Goal: Information Seeking & Learning: Learn about a topic

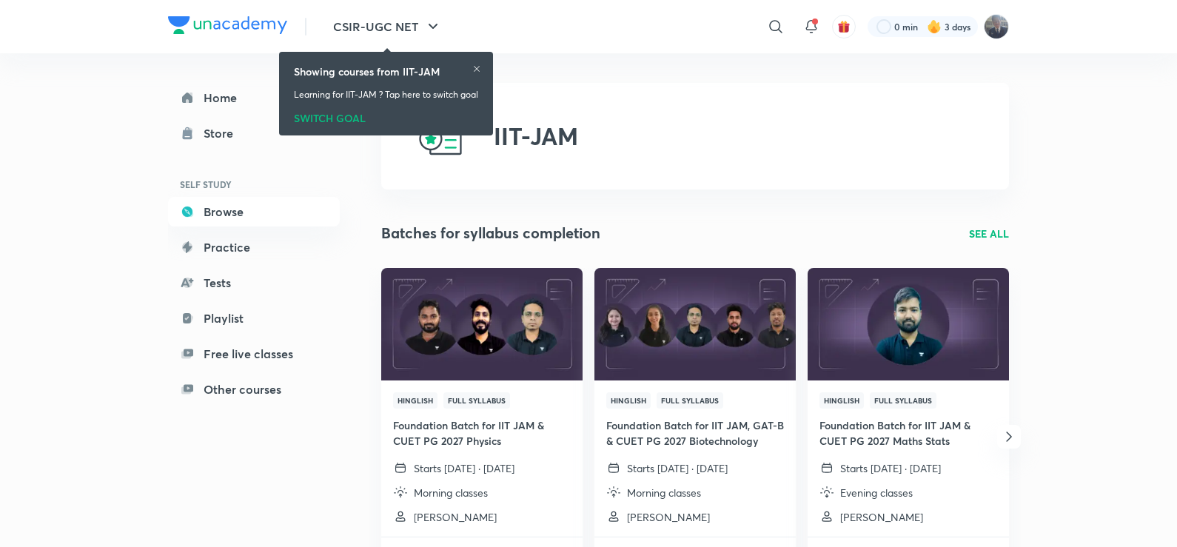
click at [479, 64] on icon at bounding box center [476, 68] width 9 height 9
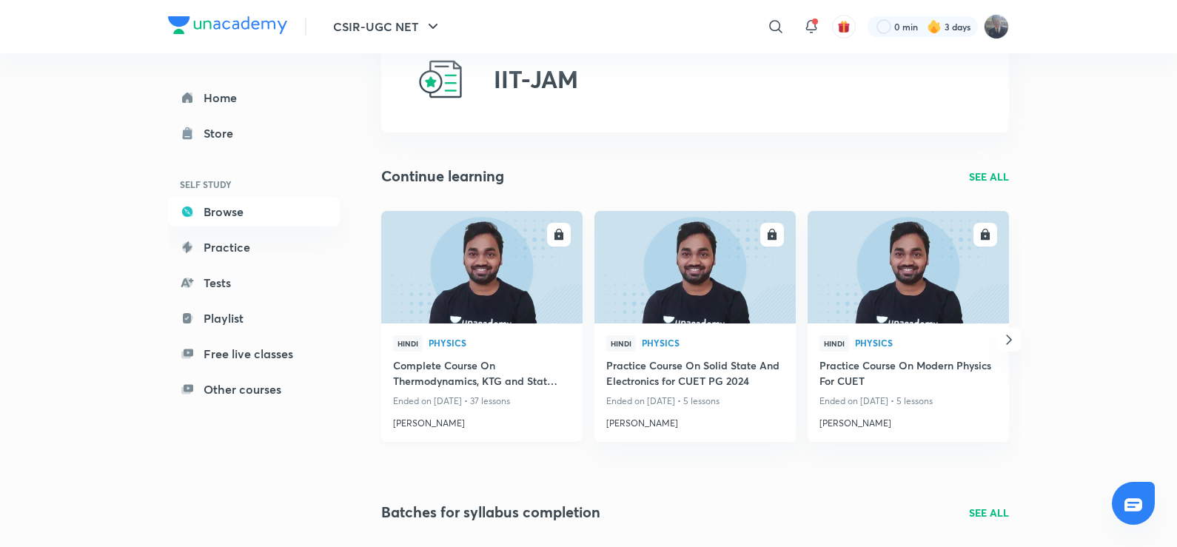
scroll to position [148, 0]
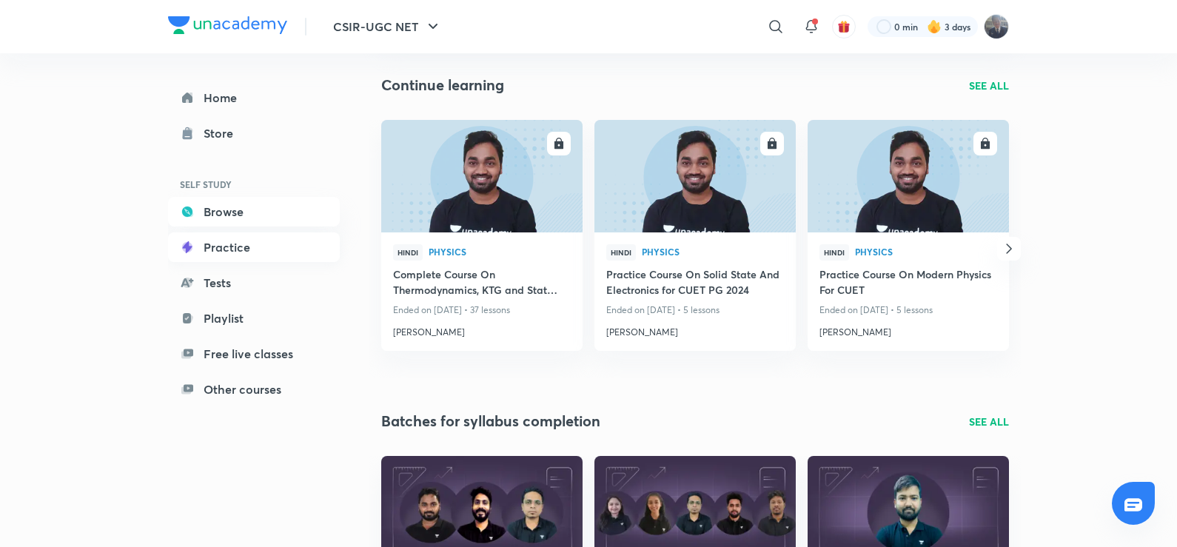
click at [220, 245] on link "Practice" at bounding box center [254, 247] width 172 height 30
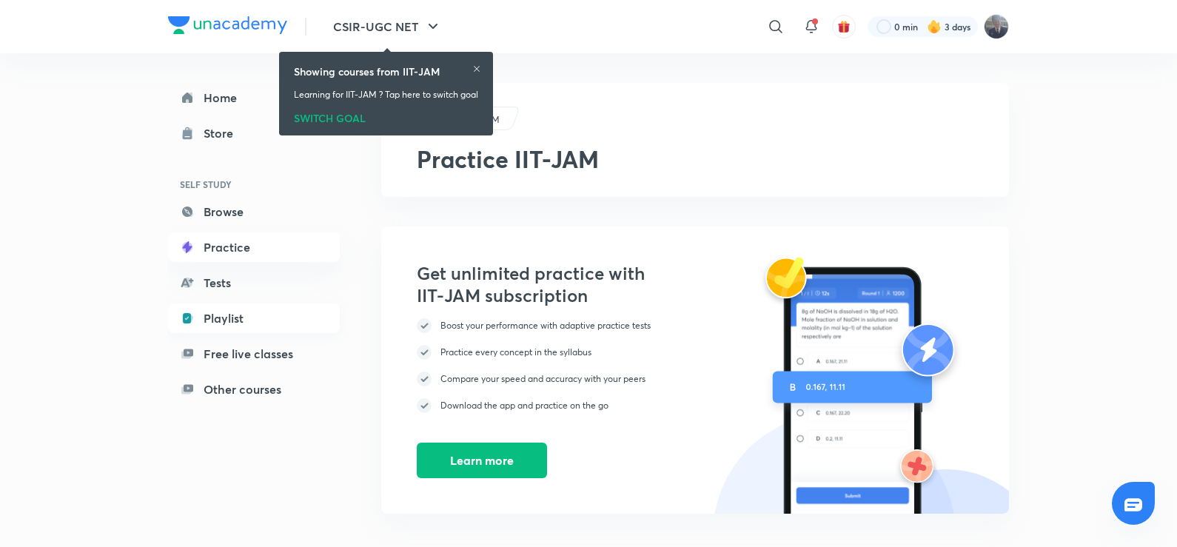
scroll to position [148, 0]
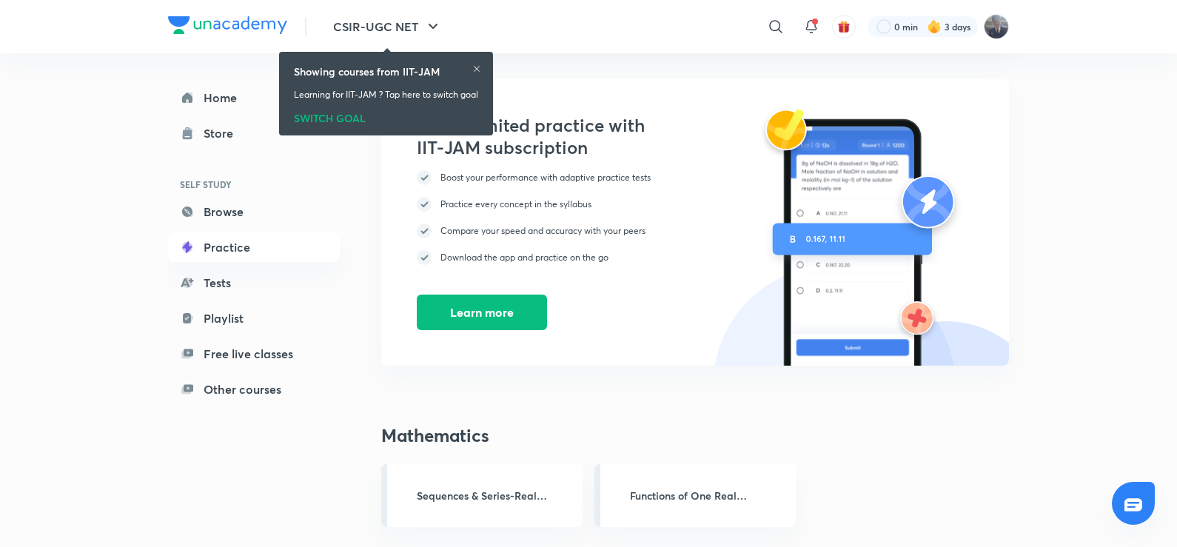
click at [475, 68] on icon at bounding box center [476, 68] width 9 height 9
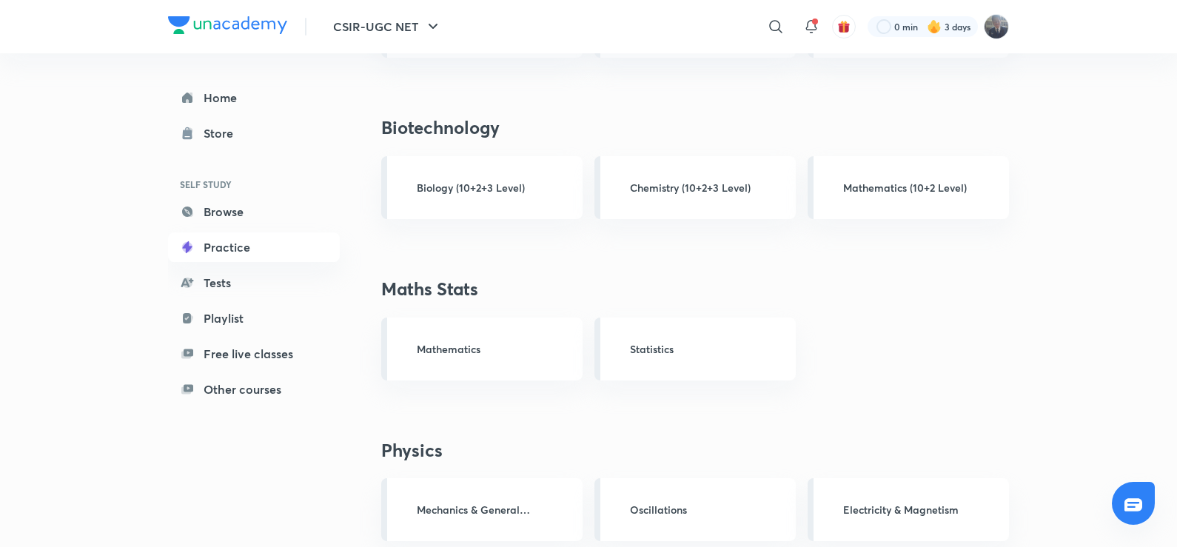
scroll to position [800, 0]
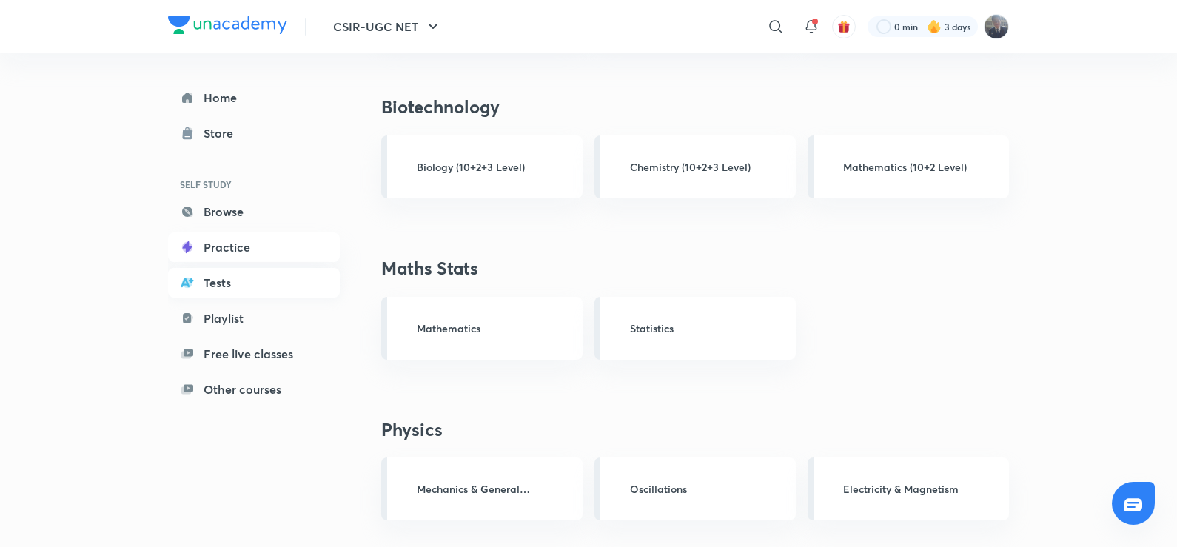
click at [233, 280] on link "Tests" at bounding box center [254, 283] width 172 height 30
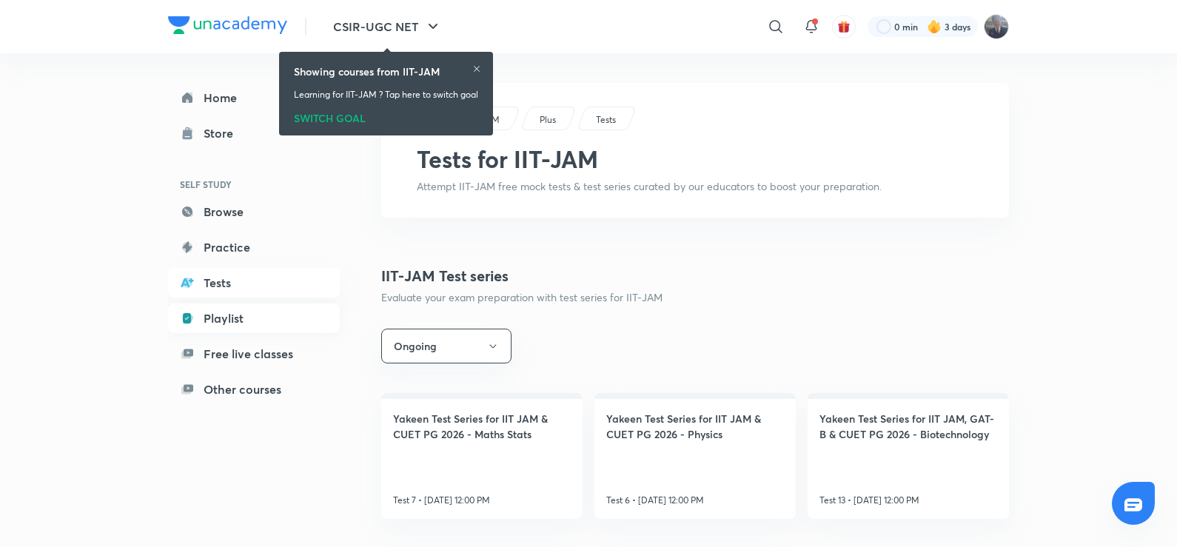
click at [227, 312] on link "Playlist" at bounding box center [254, 319] width 172 height 30
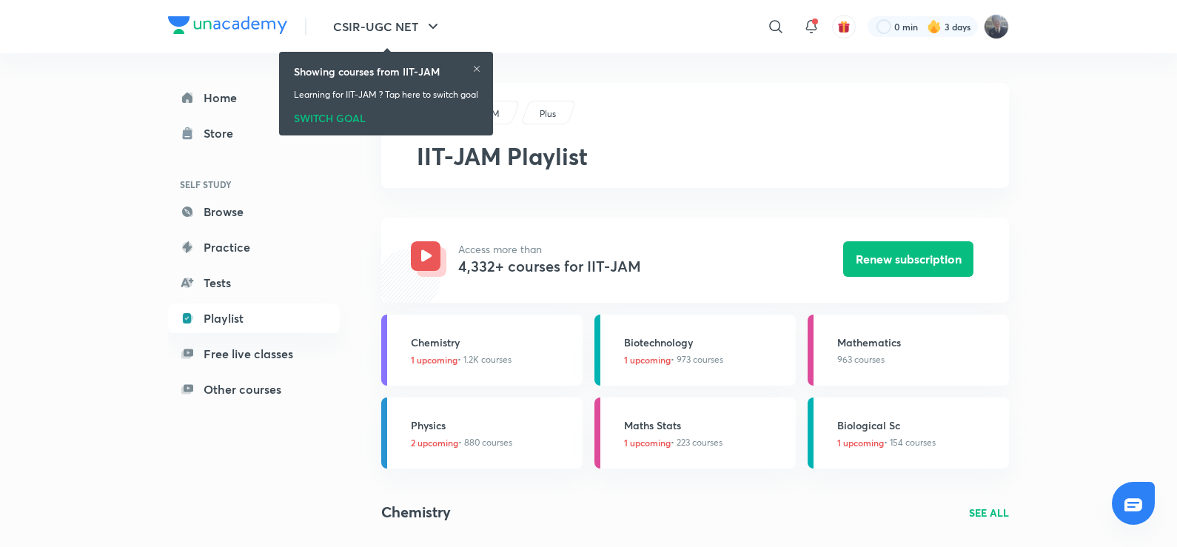
click at [479, 62] on div "Showing courses from IIT-JAM Learning for IIT-JAM ? Tap here to switch goal SWI…" at bounding box center [386, 94] width 202 height 78
click at [478, 66] on icon at bounding box center [476, 68] width 9 height 9
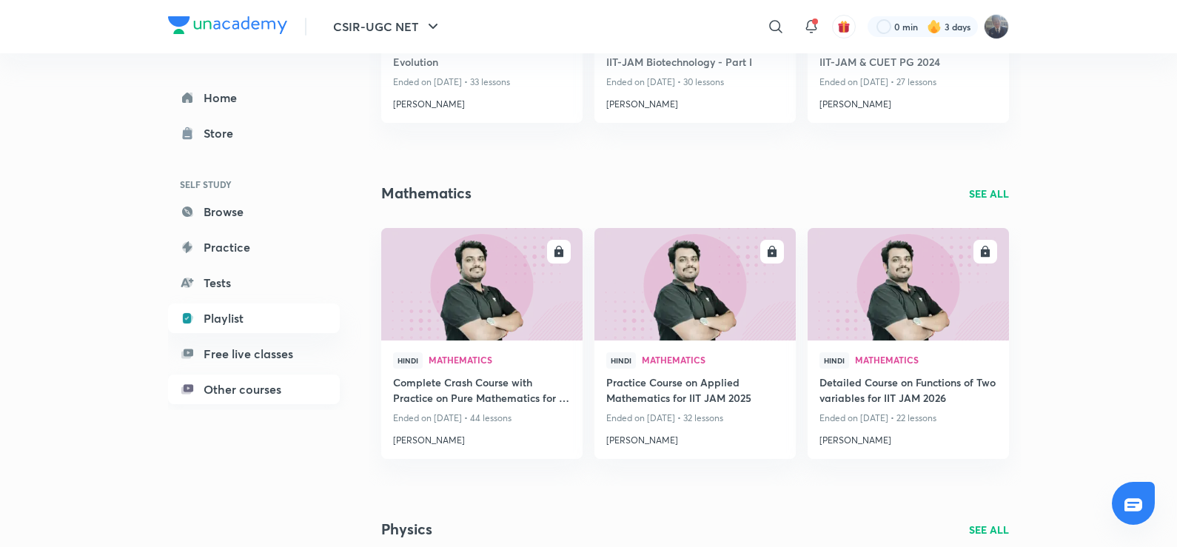
scroll to position [1037, 0]
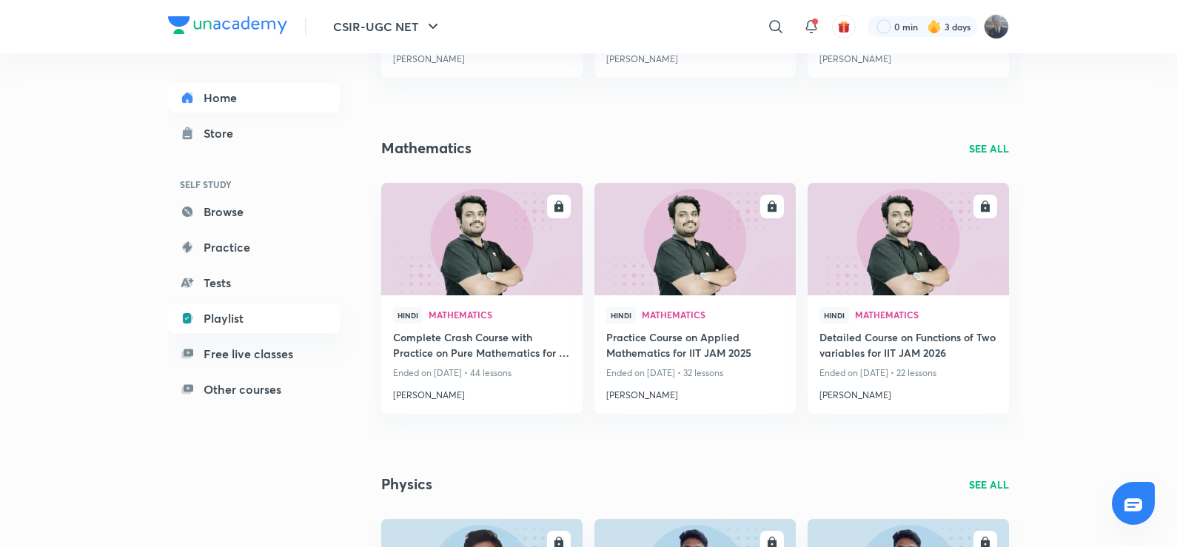
click at [222, 107] on link "Home" at bounding box center [254, 98] width 172 height 30
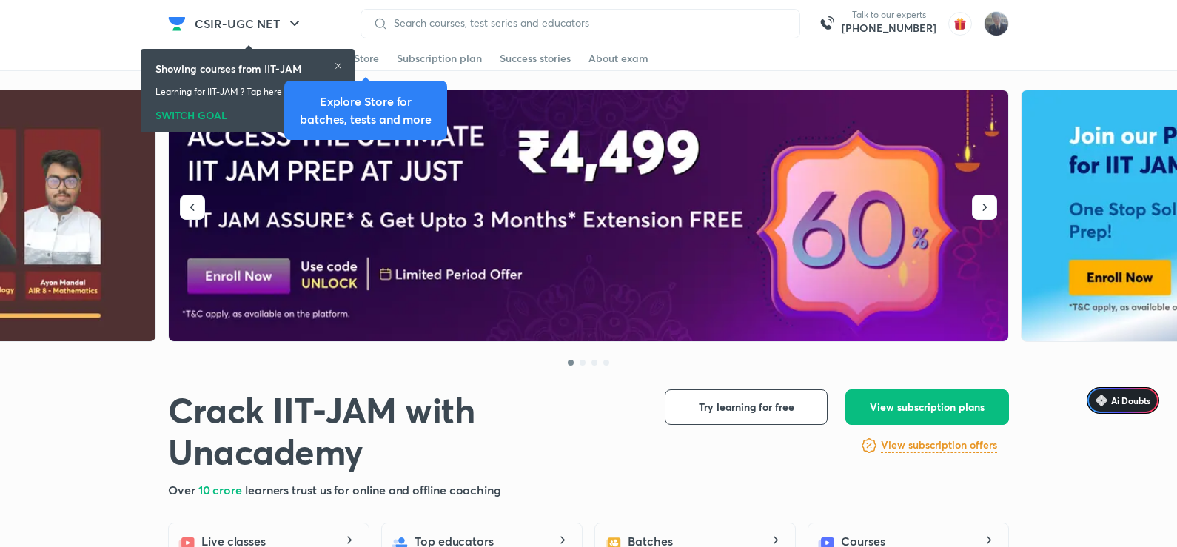
click at [343, 64] on icon at bounding box center [338, 65] width 9 height 9
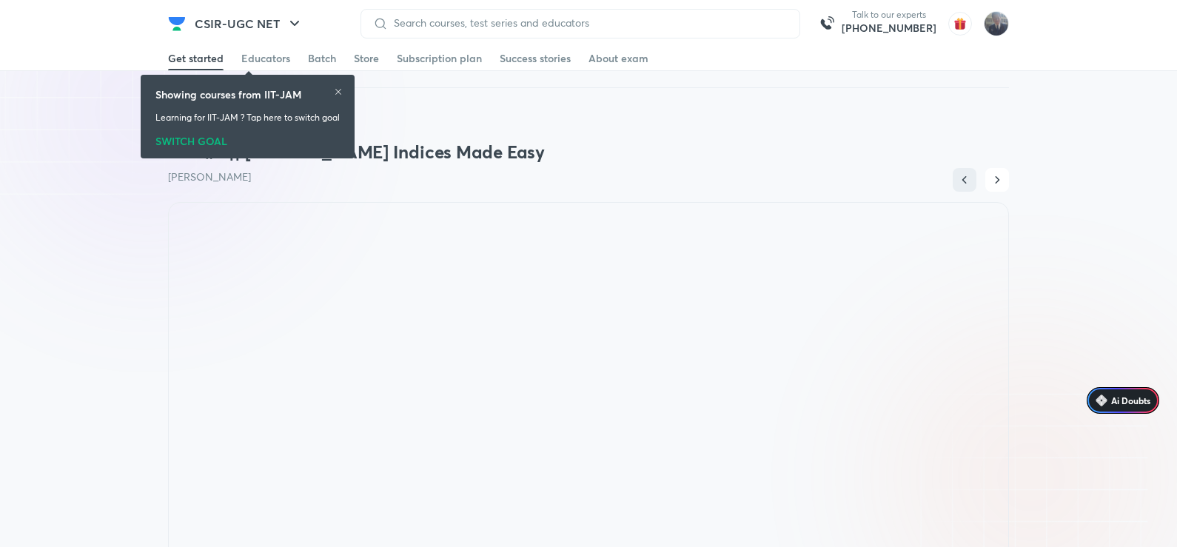
scroll to position [888, 0]
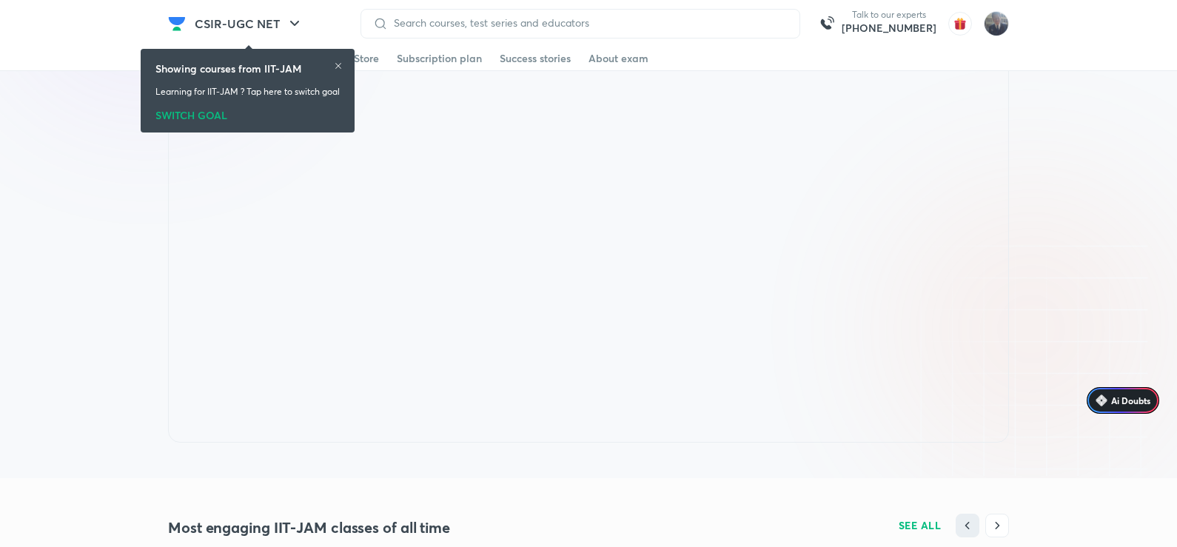
click at [337, 63] on icon at bounding box center [338, 65] width 9 height 9
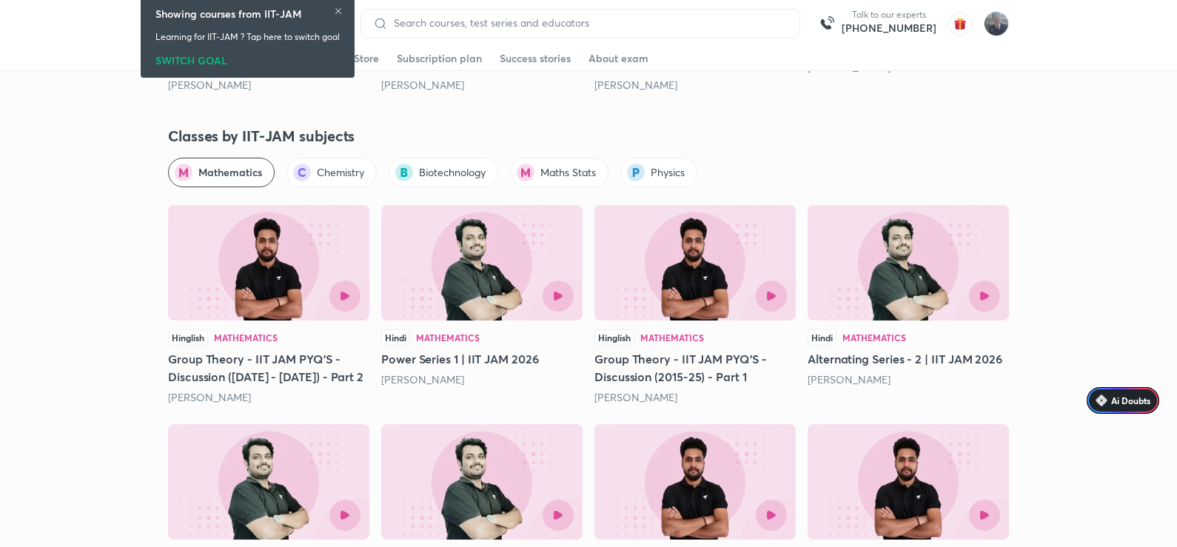
scroll to position [1555, 0]
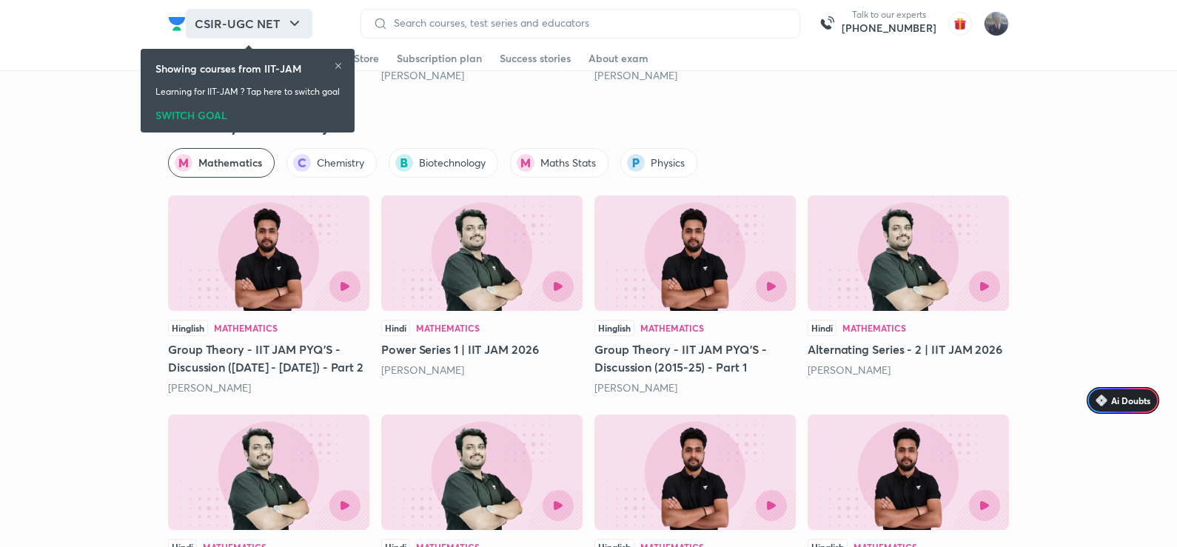
click at [275, 27] on button "CSIR-UGC NET" at bounding box center [249, 24] width 127 height 30
click at [341, 64] on icon at bounding box center [338, 65] width 9 height 9
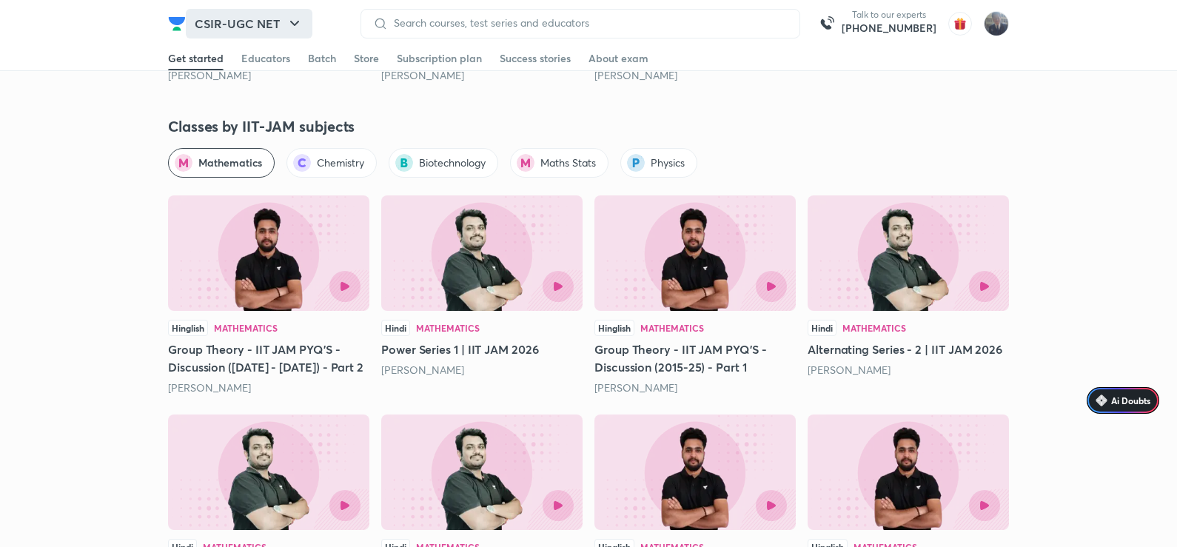
click at [280, 30] on button "CSIR-UGC NET" at bounding box center [249, 24] width 127 height 30
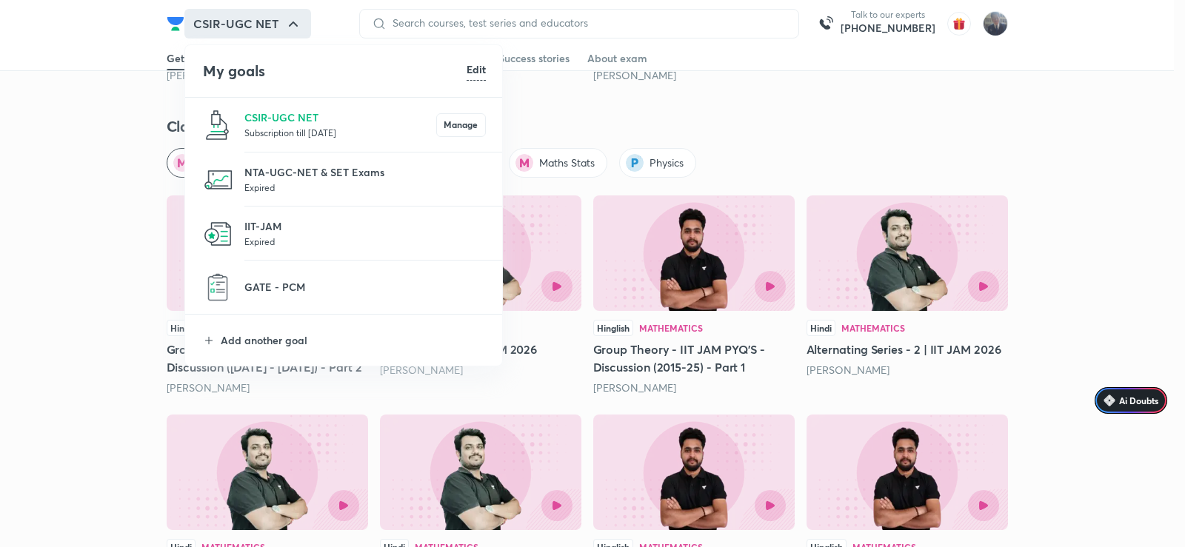
click at [411, 135] on p "Subscription till 8 Jul 2027" at bounding box center [340, 132] width 192 height 15
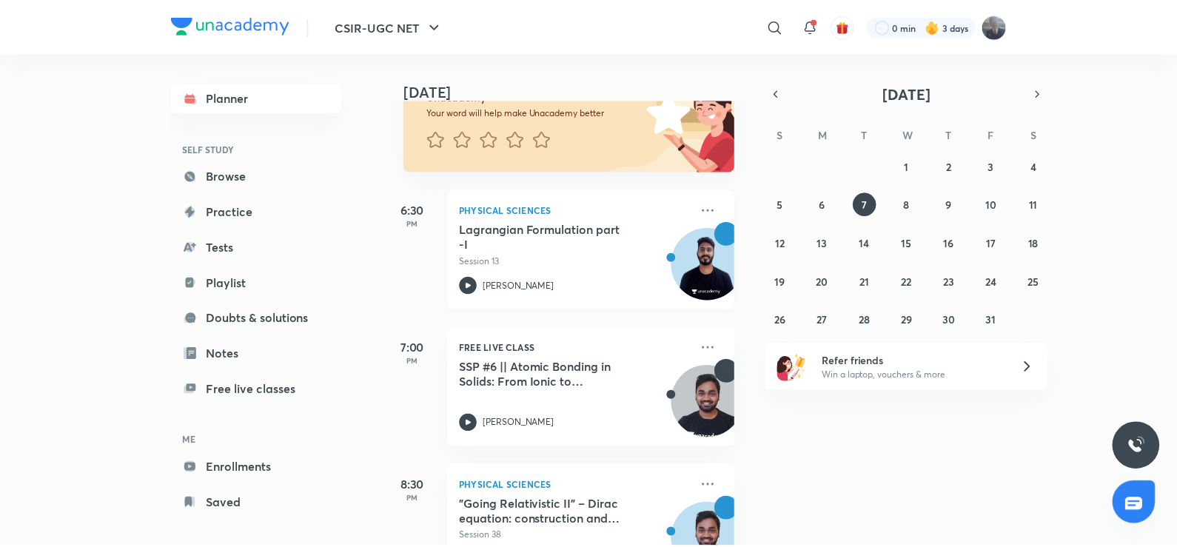
scroll to position [148, 0]
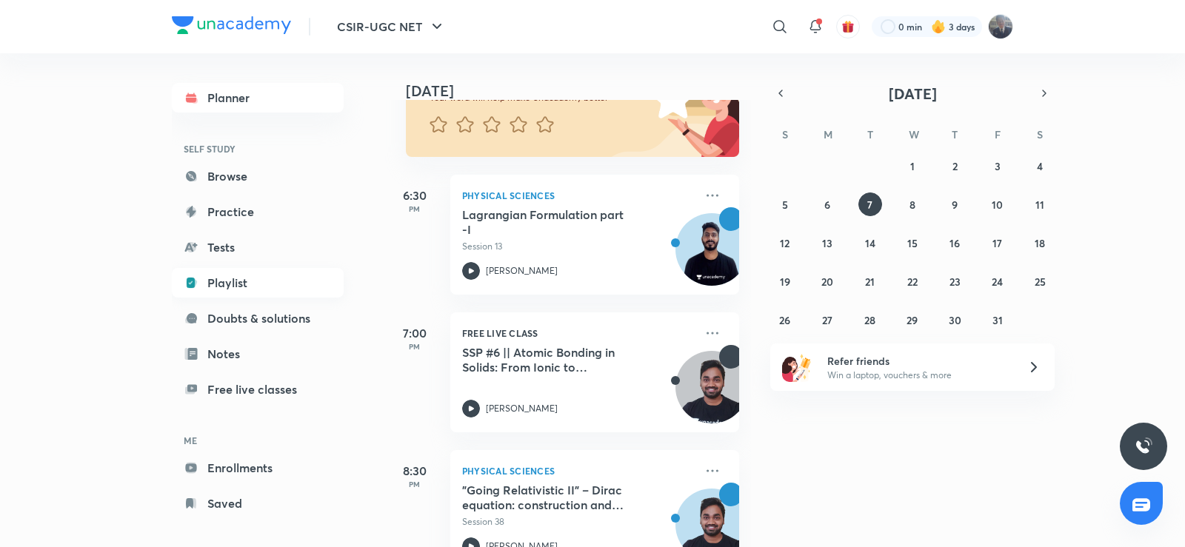
click at [231, 275] on link "Playlist" at bounding box center [258, 283] width 172 height 30
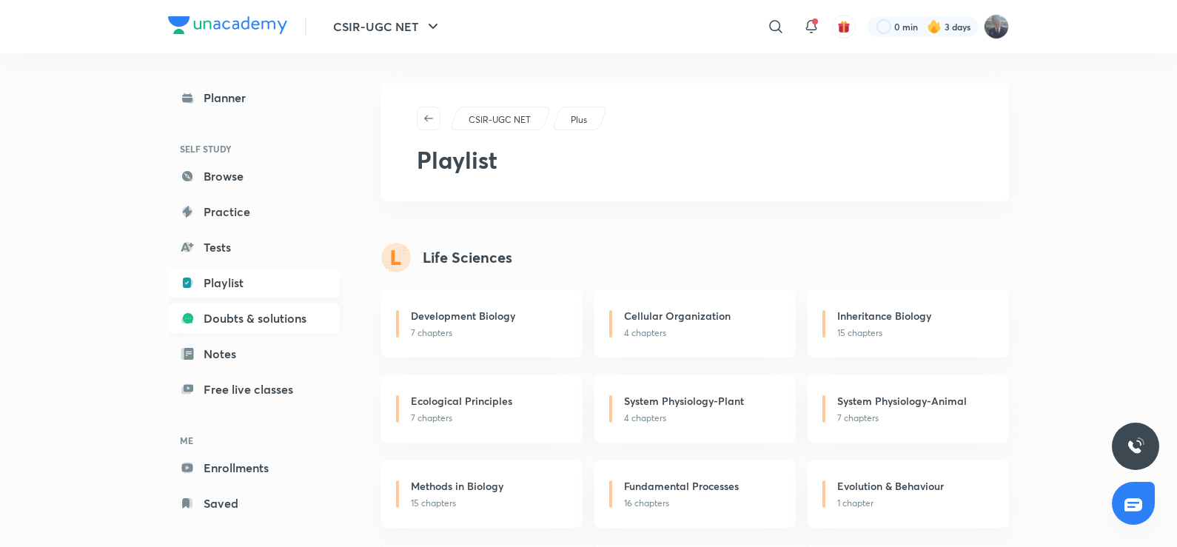
click at [228, 315] on link "Doubts & solutions" at bounding box center [254, 319] width 172 height 30
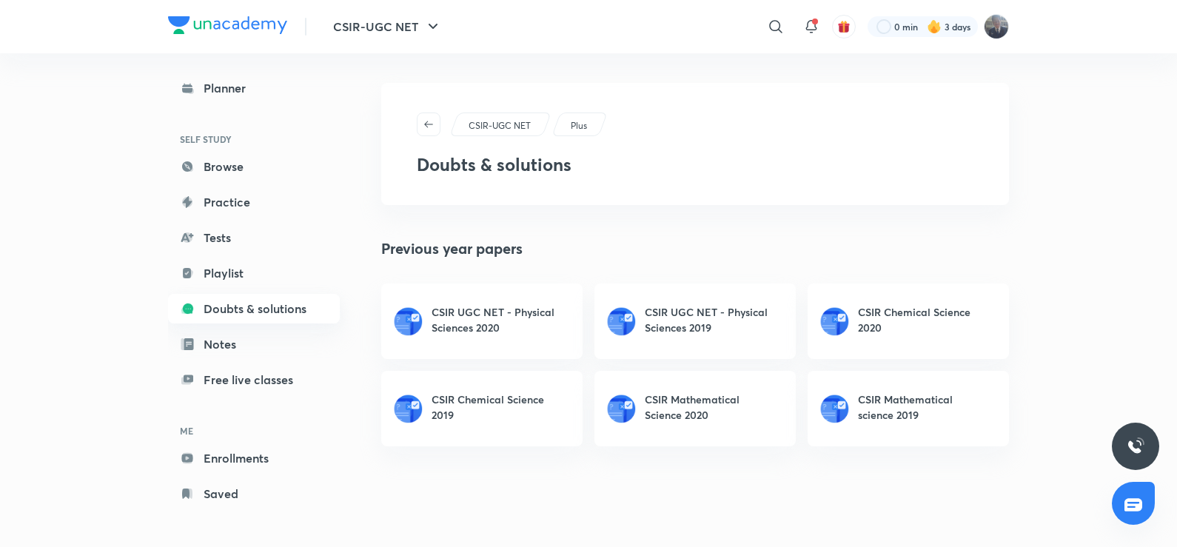
scroll to position [13, 0]
click at [259, 347] on link "Notes" at bounding box center [254, 342] width 172 height 30
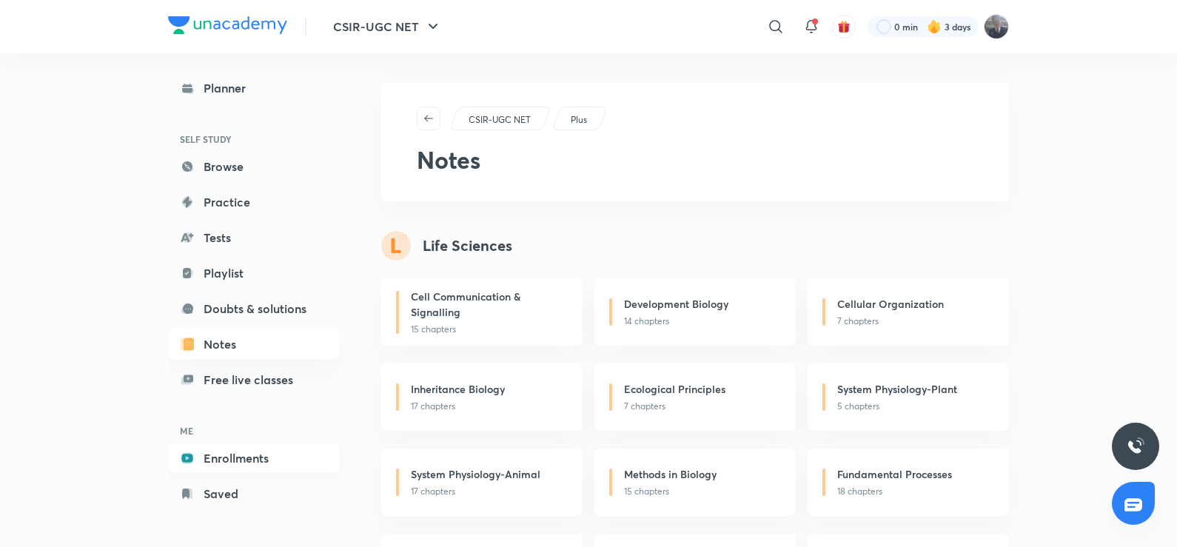
scroll to position [13, 0]
click at [243, 455] on link "Enrollments" at bounding box center [254, 456] width 172 height 30
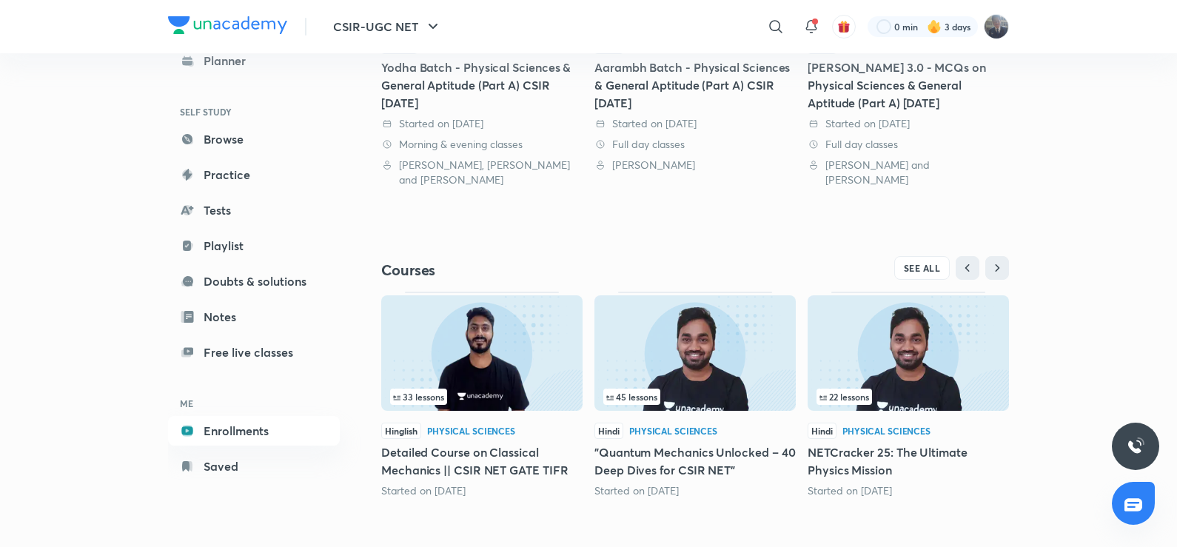
scroll to position [489, 0]
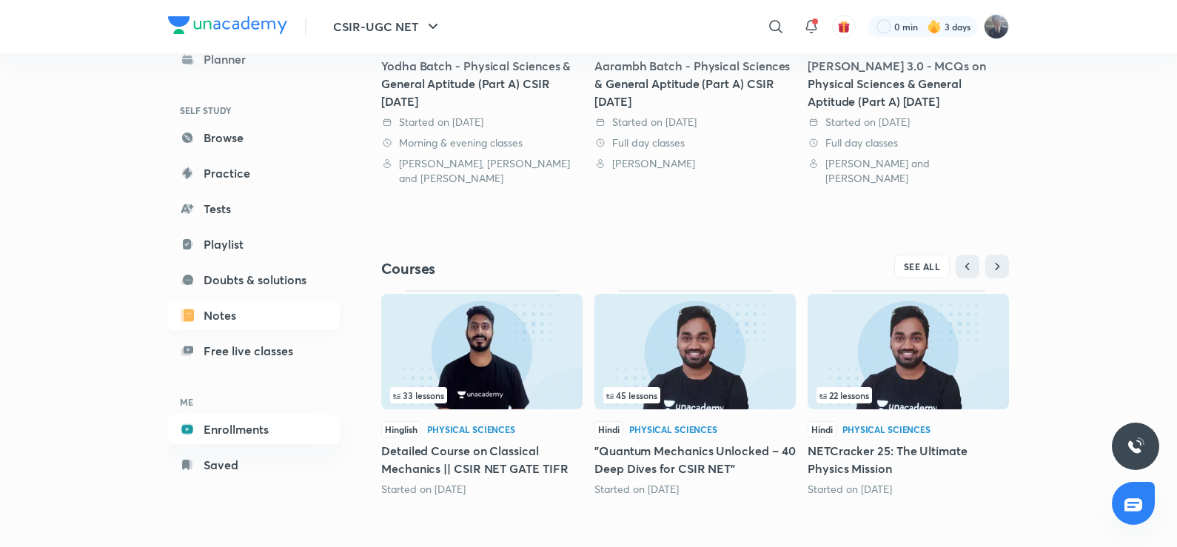
click at [240, 312] on link "Notes" at bounding box center [254, 316] width 172 height 30
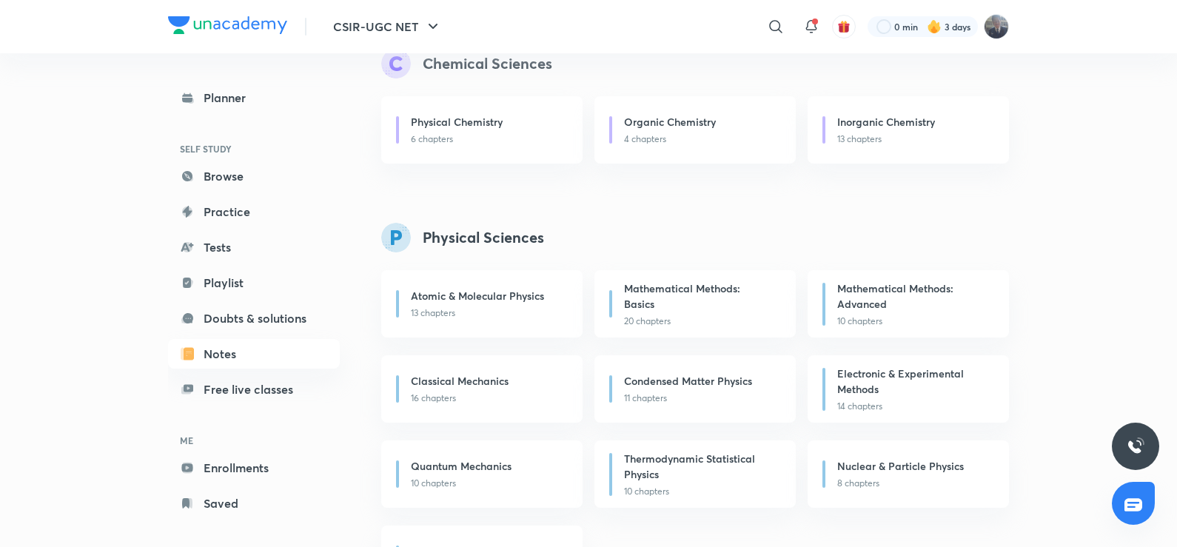
scroll to position [963, 0]
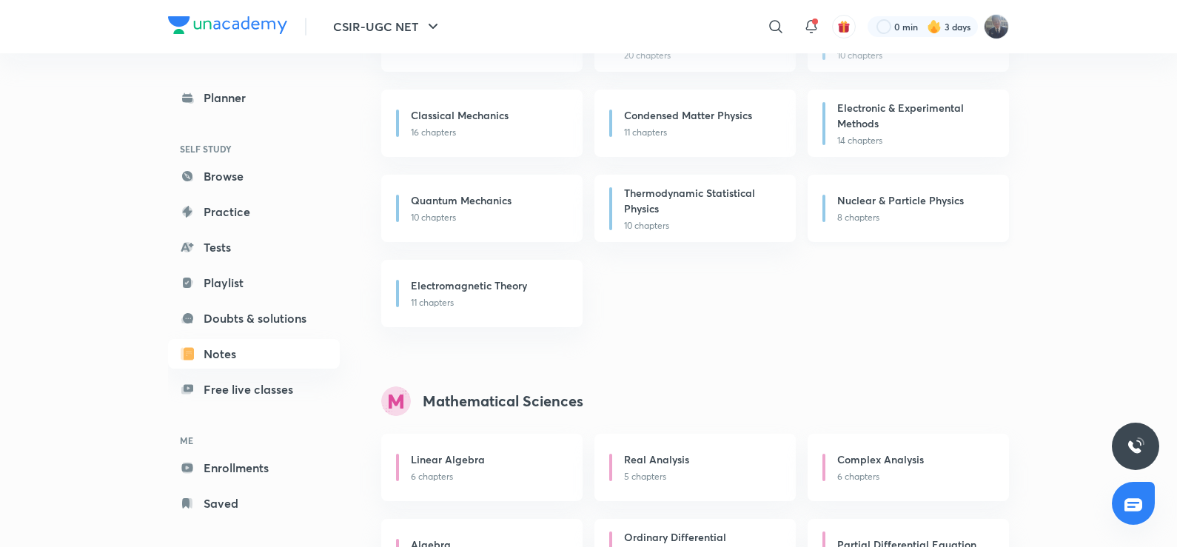
click at [857, 217] on p "8 chapters" at bounding box center [914, 217] width 154 height 13
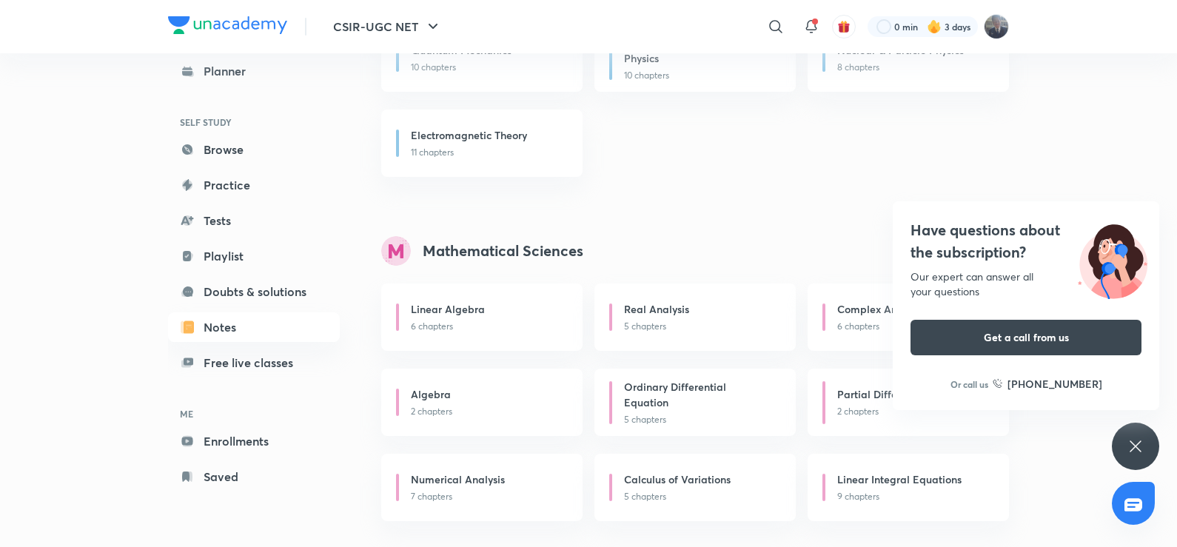
scroll to position [1114, 0]
click at [233, 435] on link "Enrollments" at bounding box center [254, 441] width 172 height 30
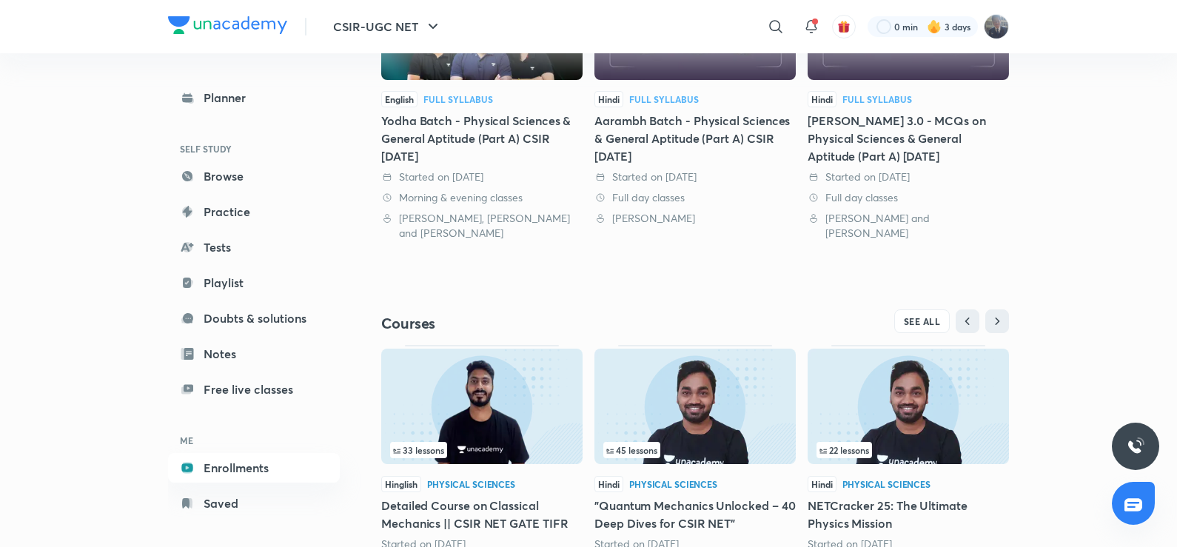
scroll to position [489, 0]
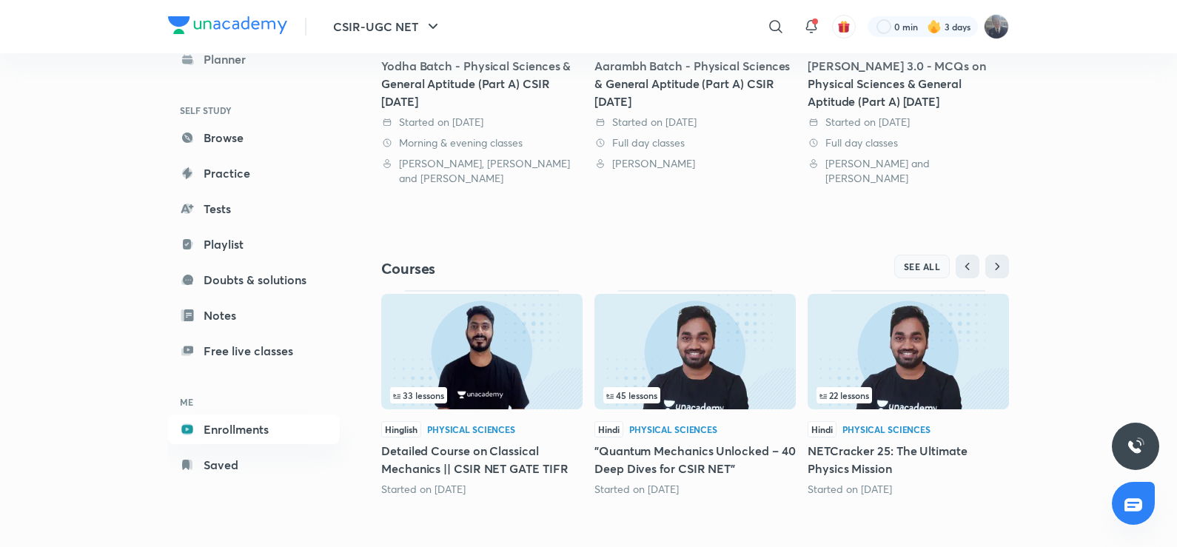
click at [936, 267] on span "SEE ALL" at bounding box center [922, 266] width 37 height 10
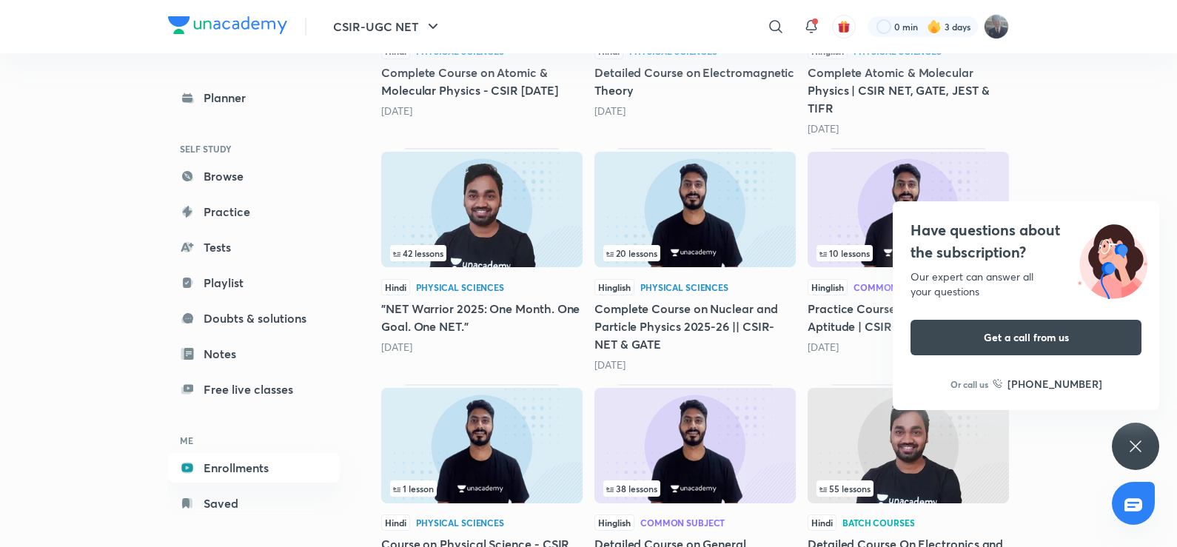
scroll to position [900, 0]
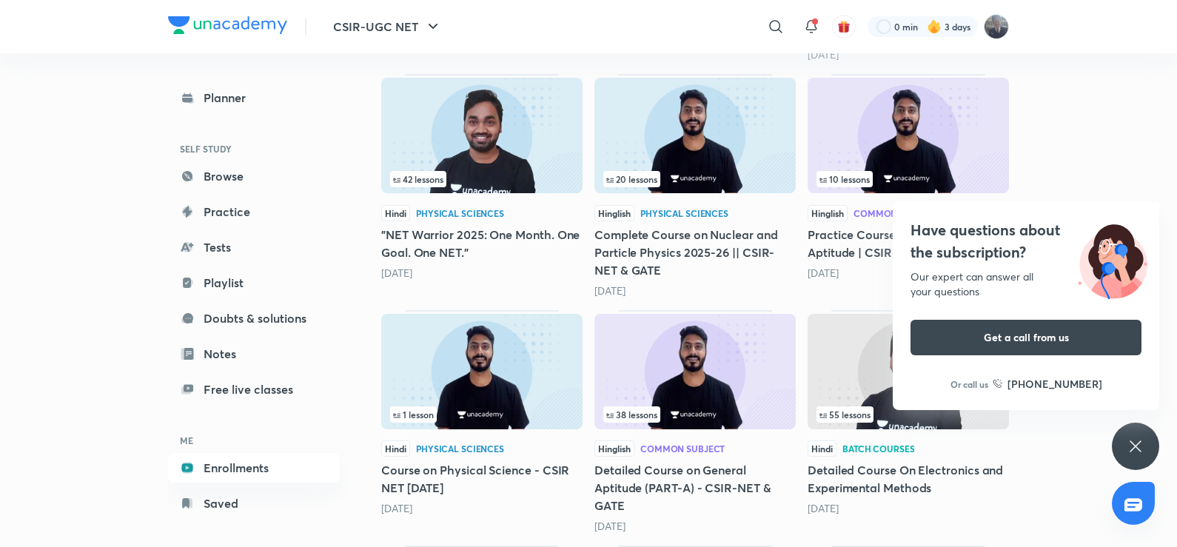
click at [711, 193] on img at bounding box center [695, 136] width 201 height 116
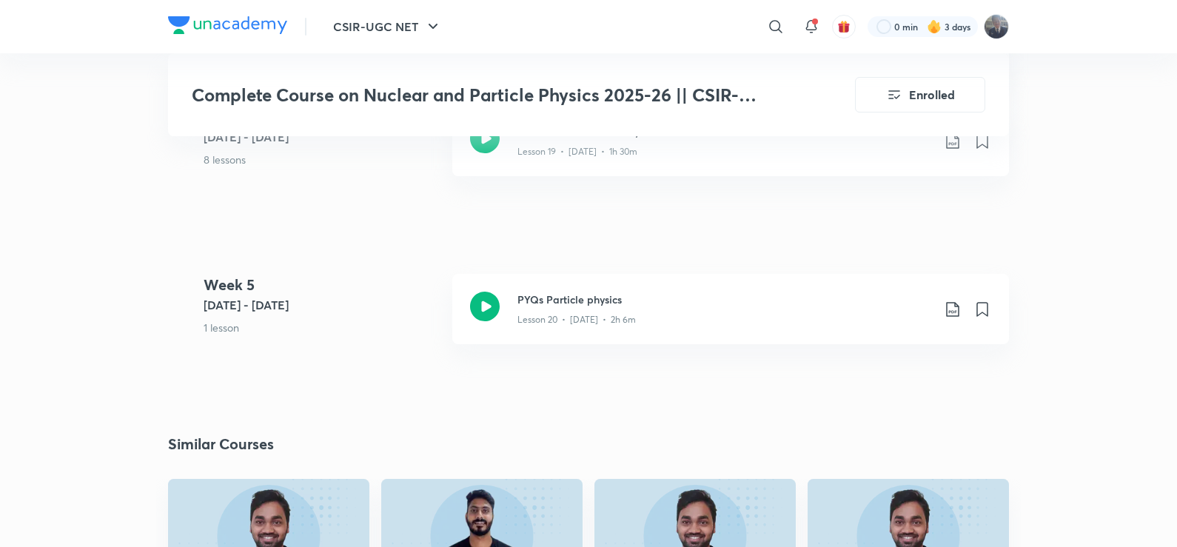
scroll to position [2740, 0]
